Goal: Task Accomplishment & Management: Use online tool/utility

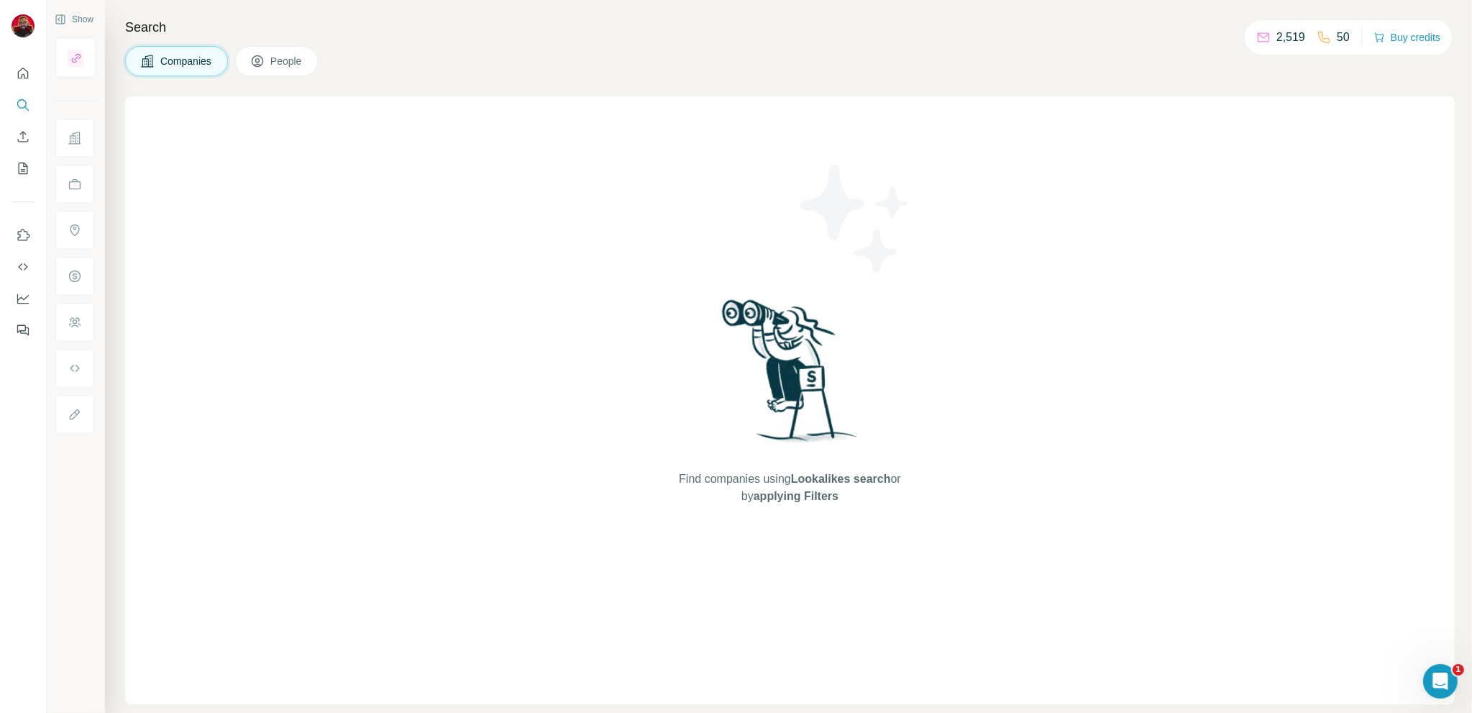
click at [641, 250] on div "Find companies using Lookalikes search or by applying Filters" at bounding box center [790, 400] width 1330 height 608
click at [160, 54] on span "Companies" at bounding box center [186, 61] width 53 height 14
click at [25, 74] on icon "Quick start" at bounding box center [23, 73] width 14 height 14
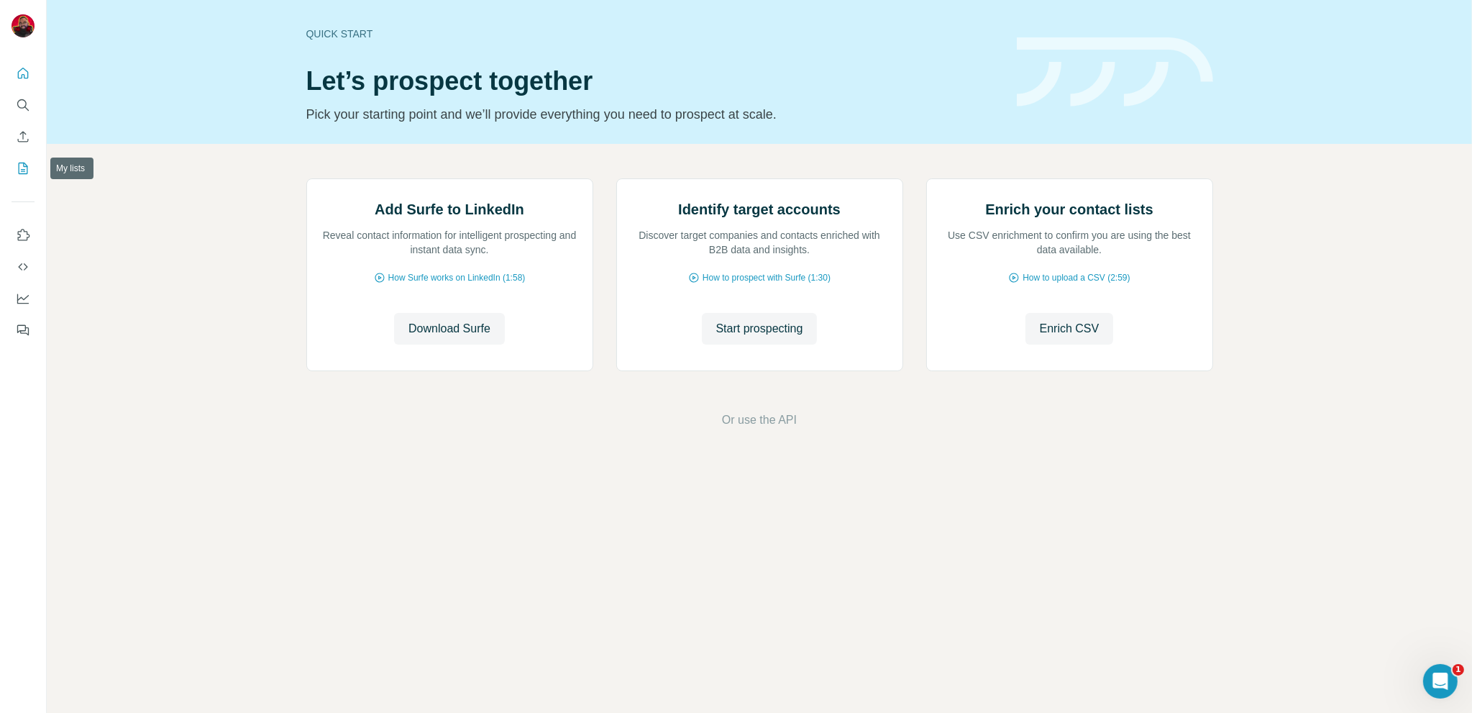
click at [14, 175] on button "My lists" at bounding box center [23, 168] width 23 height 26
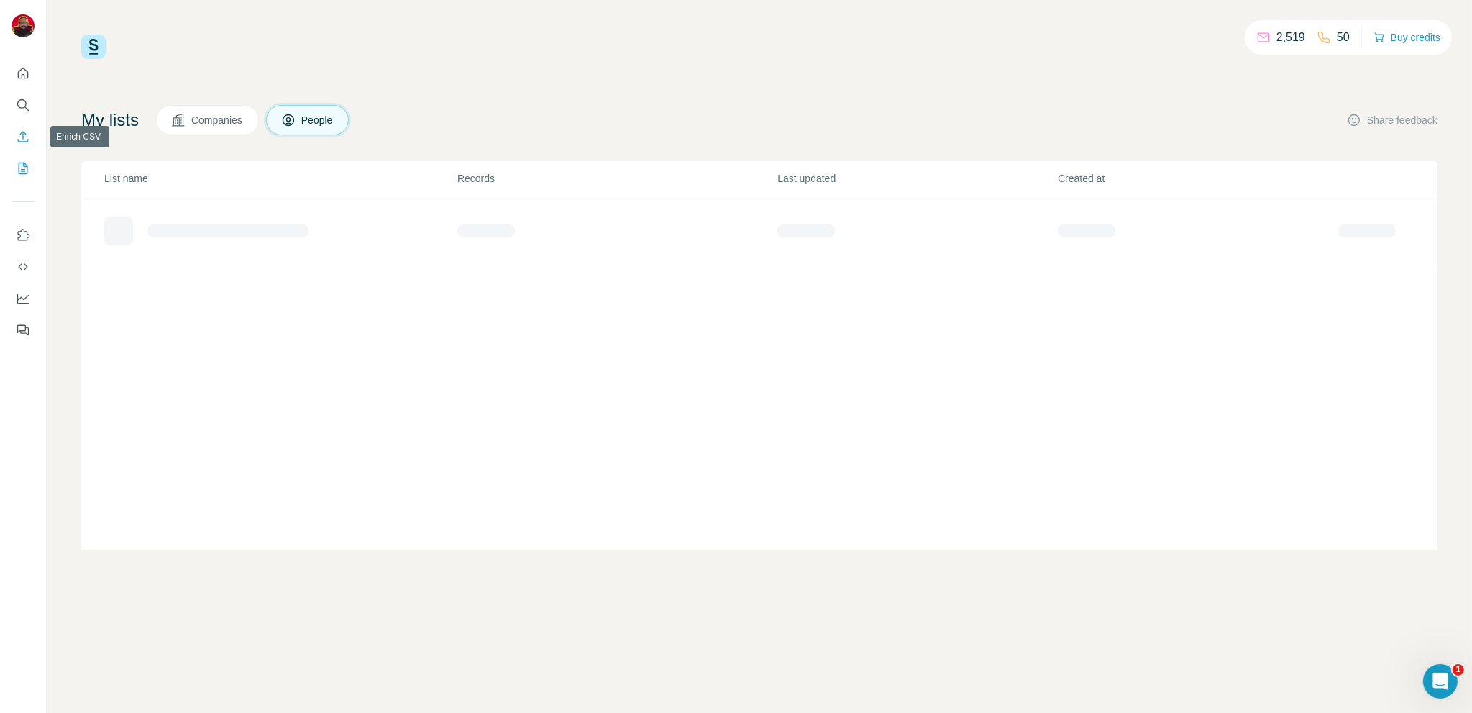
drag, startPoint x: 24, startPoint y: 132, endPoint x: 23, endPoint y: 120, distance: 12.3
click at [24, 132] on icon "Enrich CSV" at bounding box center [23, 136] width 11 height 11
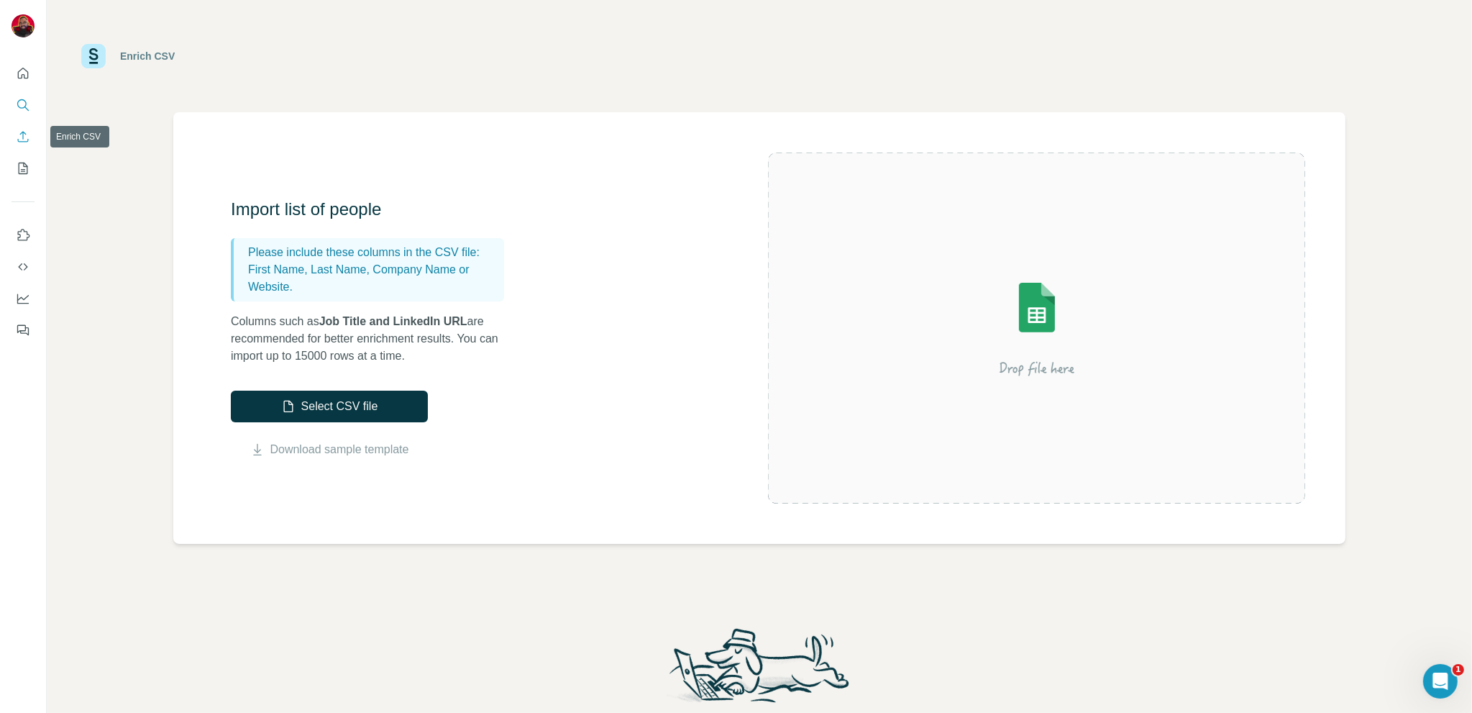
click at [18, 103] on icon "Search" at bounding box center [23, 105] width 14 height 14
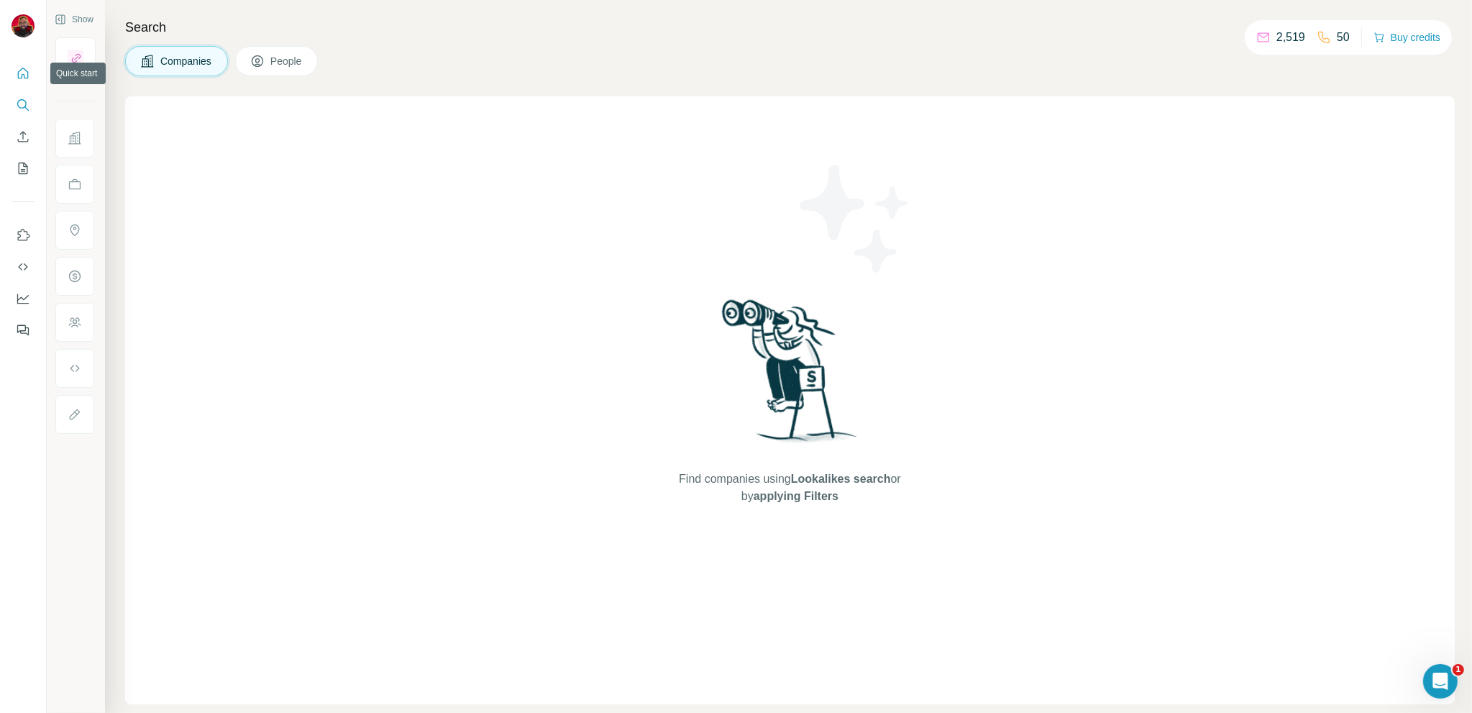
click at [23, 67] on icon "Quick start" at bounding box center [23, 73] width 14 height 14
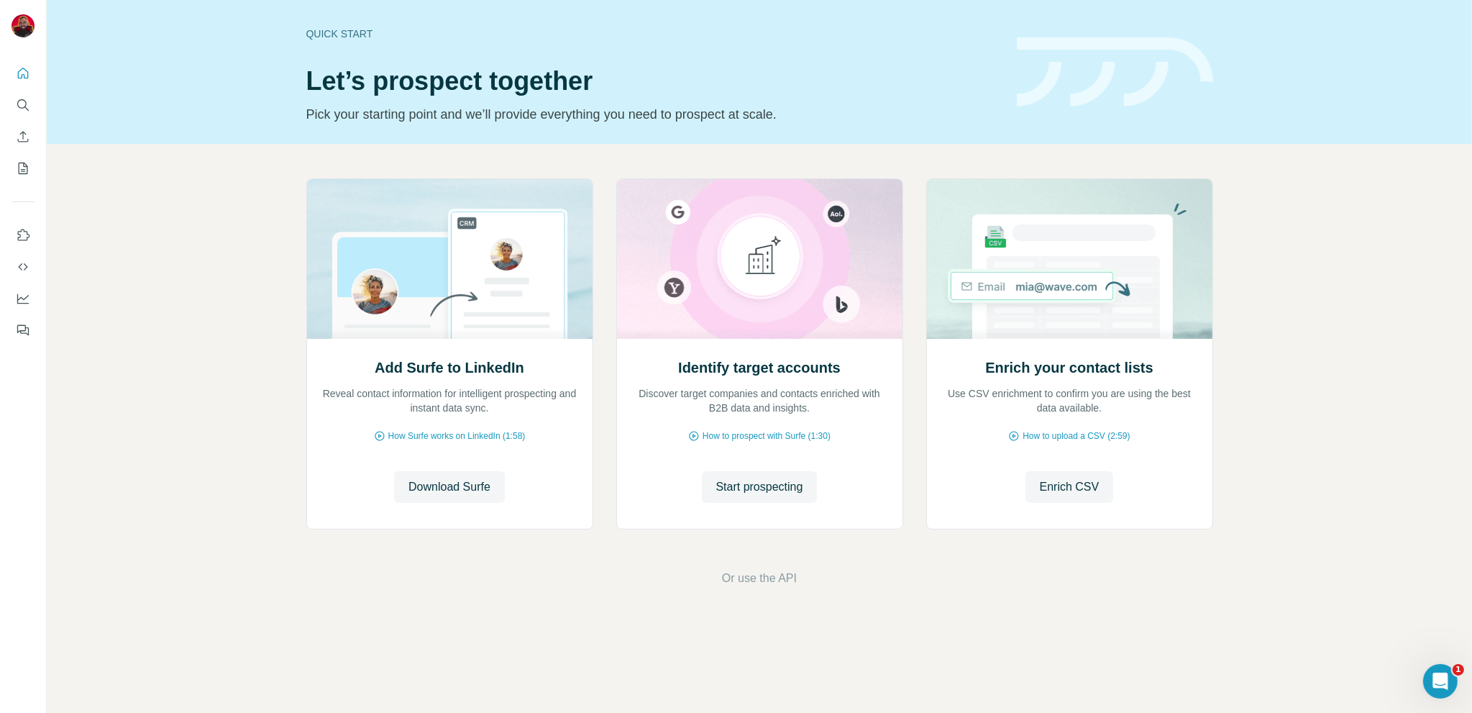
click at [445, 488] on span "Download Surfe" at bounding box center [450, 486] width 82 height 17
